Goal: Find specific page/section: Find specific page/section

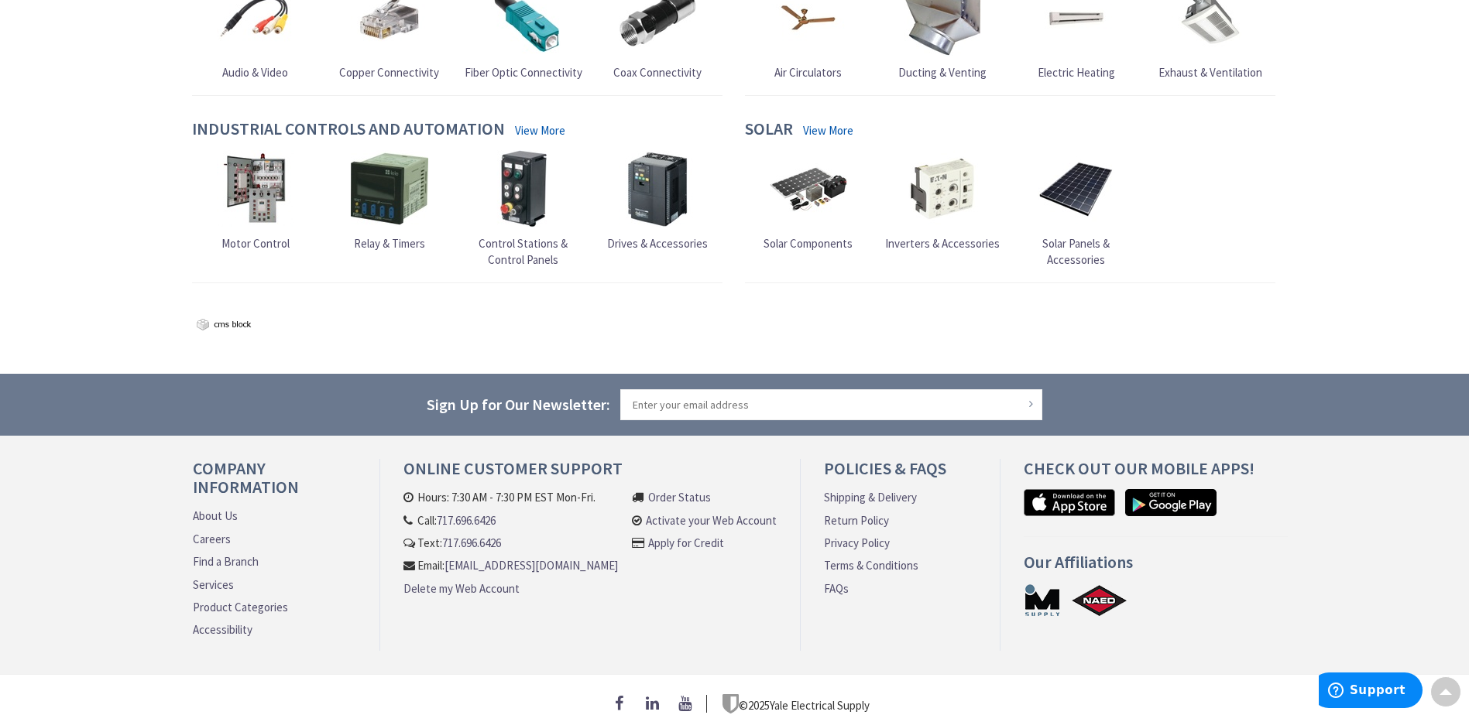
scroll to position [1436, 0]
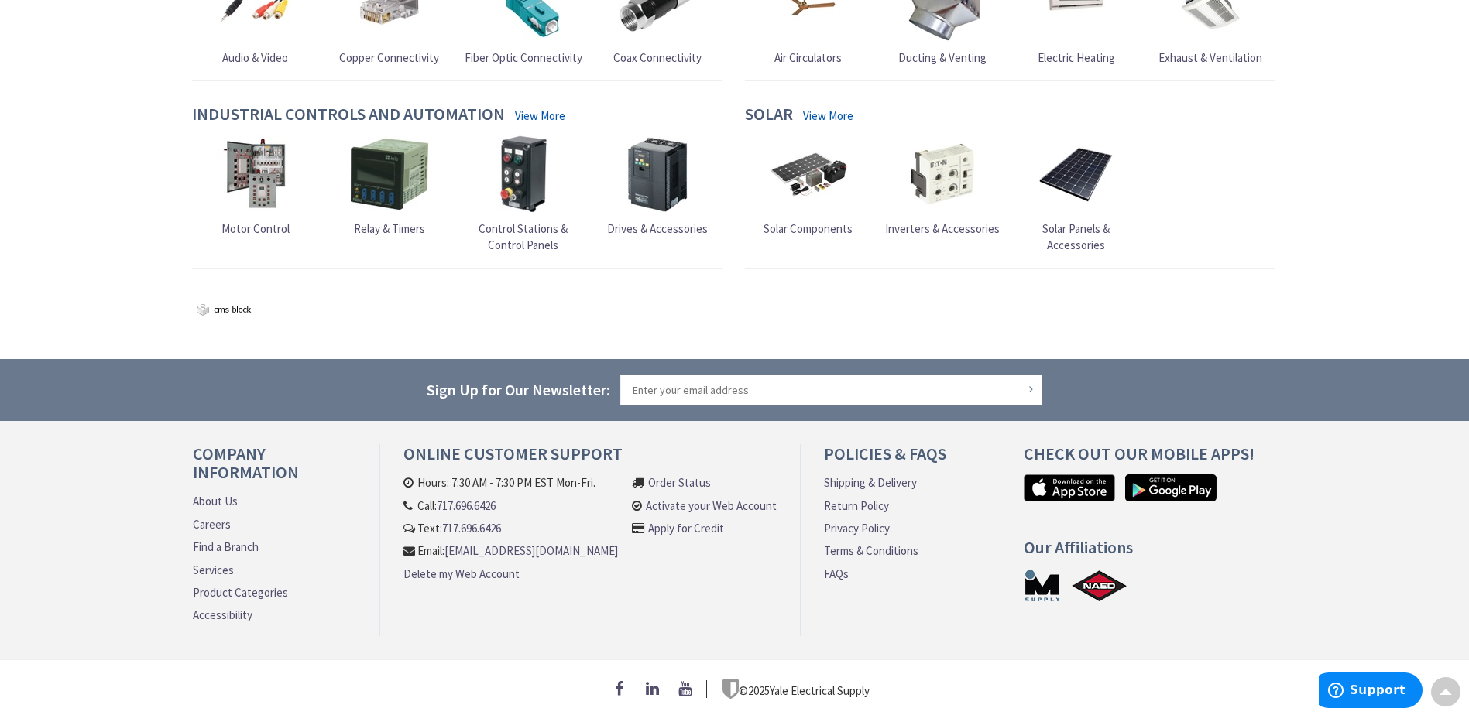
click at [227, 493] on link "About Us" at bounding box center [215, 501] width 45 height 16
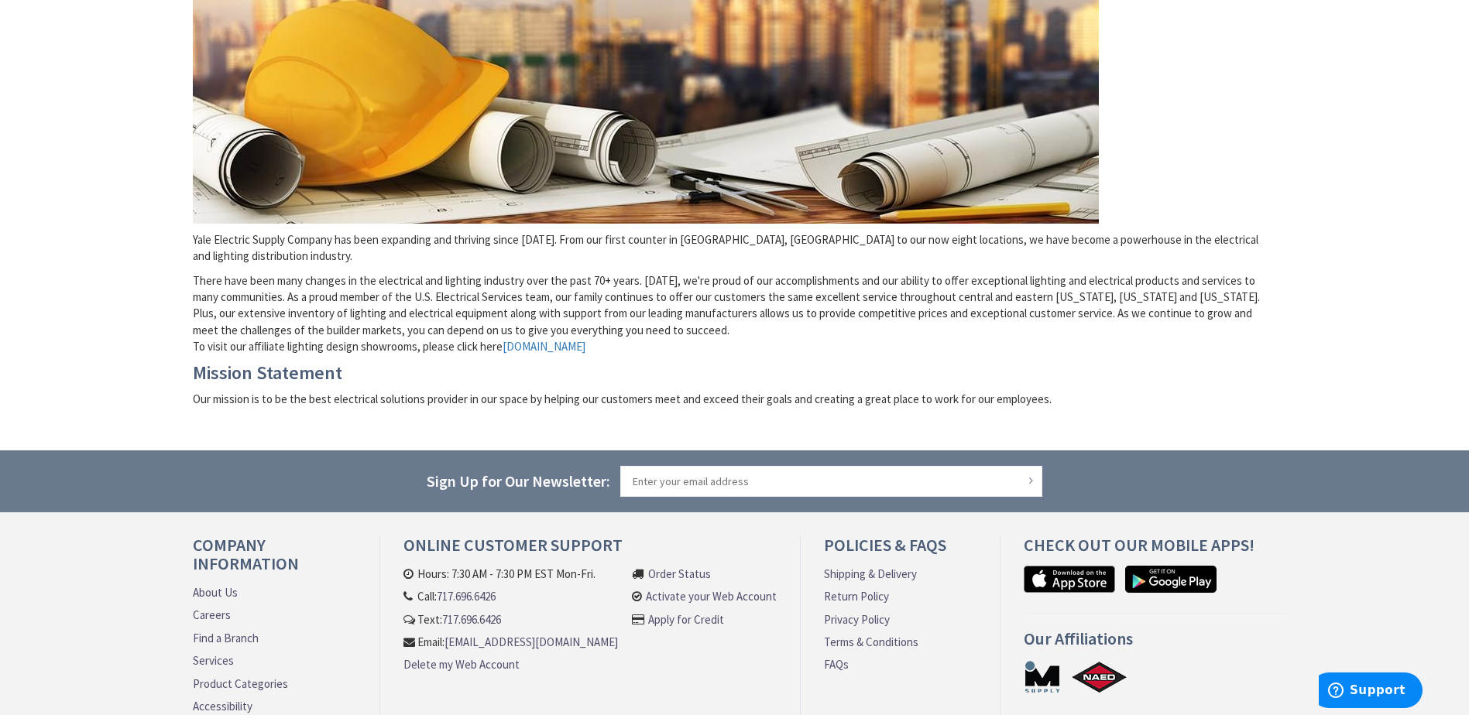
scroll to position [382, 0]
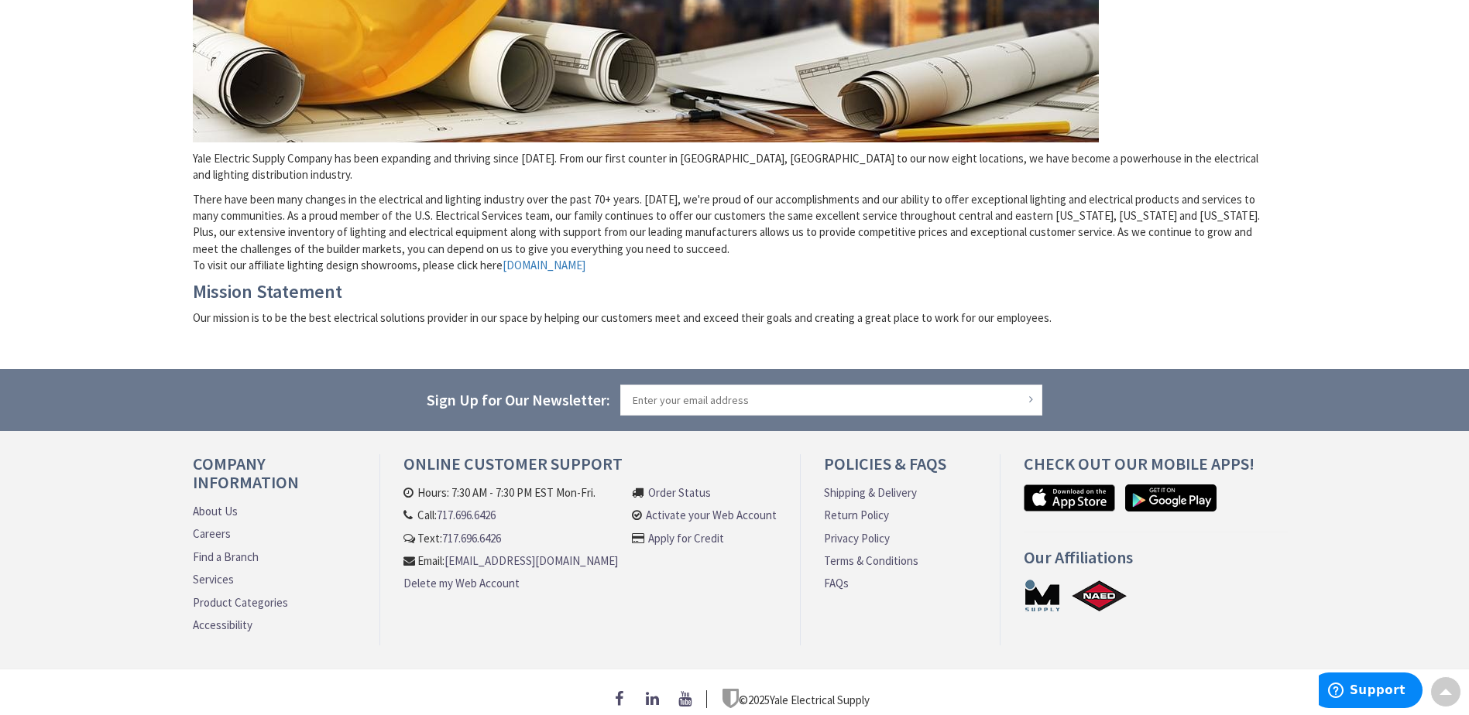
click at [214, 549] on link "Find a Branch" at bounding box center [226, 557] width 66 height 16
